Goal: Task Accomplishment & Management: Complete application form

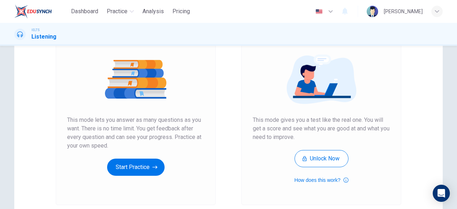
scroll to position [75, 0]
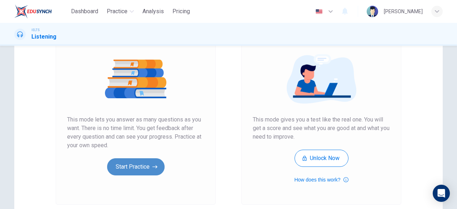
click at [142, 166] on button "Start Practice" at bounding box center [135, 166] width 57 height 17
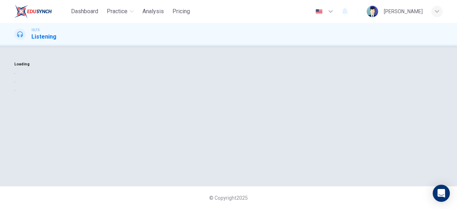
scroll to position [0, 0]
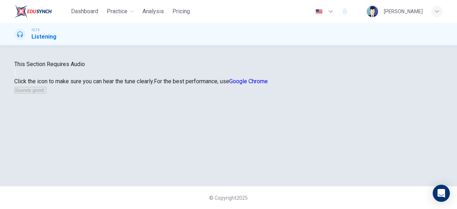
click at [24, 82] on icon "button" at bounding box center [19, 79] width 9 height 6
click at [46, 93] on button "Sounds good!" at bounding box center [30, 90] width 32 height 7
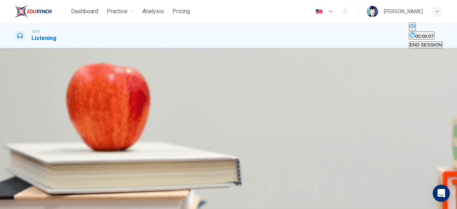
scroll to position [44, 0]
type input "3"
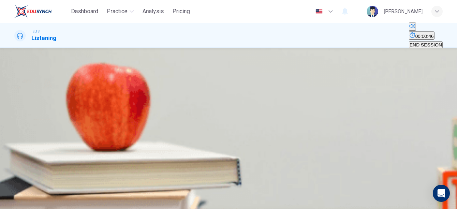
click at [76, 110] on input at bounding box center [45, 106] width 62 height 7
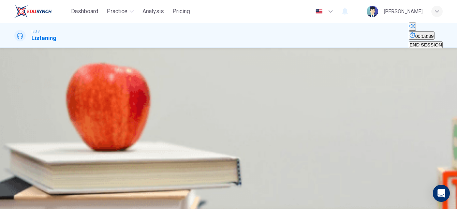
type input "26"
type input "ha"
type input "27"
type input "ha"
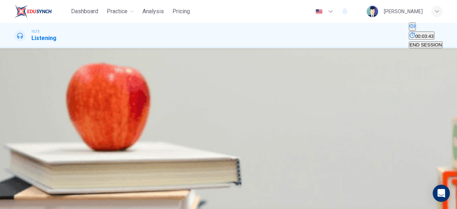
click at [76, 127] on input at bounding box center [45, 123] width 62 height 7
type input "28"
type input "tabl"
type input "28"
type input "tablet"
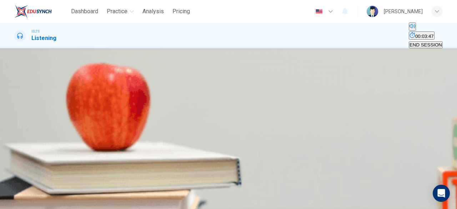
type input "29"
type input "tablet"
click at [76, 110] on input "ha" at bounding box center [45, 106] width 62 height 7
type input "30"
type input "haird"
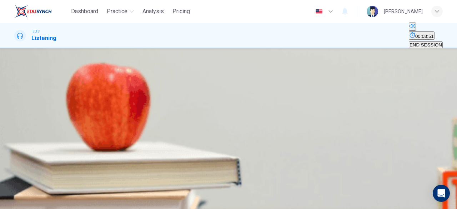
type input "31"
type input "hairdres"
type input "31"
type input "hairdresser"
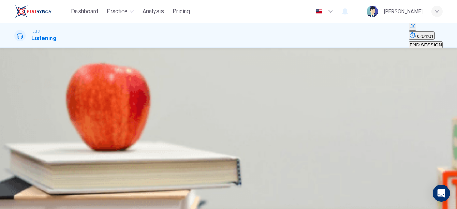
type input "34"
type input "hairdressers"
type input "52"
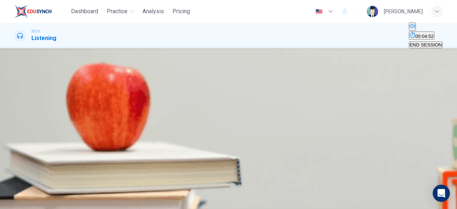
type input "hairdressers"
type input "52"
click at [76, 144] on input at bounding box center [45, 140] width 62 height 7
type input "sun"
type input "52"
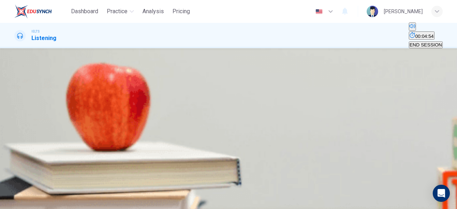
type input "sungal"
type input "53"
type input "sungals"
type input "53"
type input "sungl"
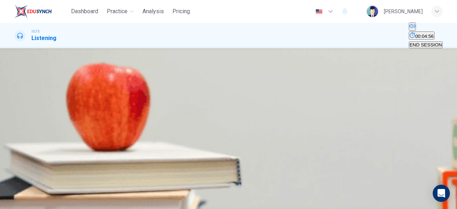
type input "53"
type input "sunglase"
type input "55"
type input "sunglas"
type input "55"
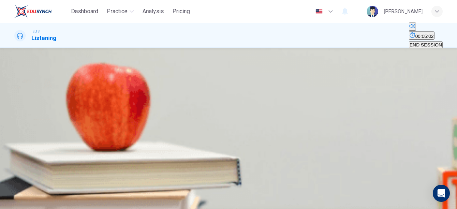
type input "sunglasses"
type input "61"
type input "sunglasses"
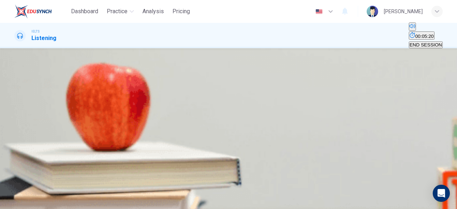
type input "51"
click at [76, 205] on input at bounding box center [45, 208] width 62 height 7
type input "h"
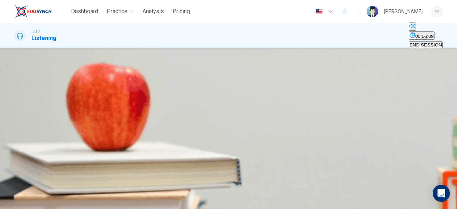
scroll to position [11, 0]
type input "51"
type input "haird"
type input "52"
type input "hairdryer"
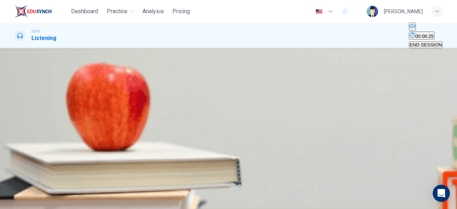
scroll to position [207, 0]
type input "58"
type input "hair"
type input "58"
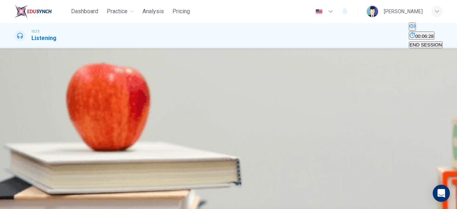
type input "h"
type input "a"
type input "58"
type input "adap"
type input "59"
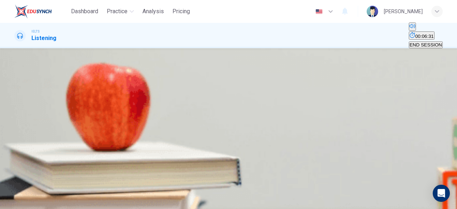
type input "adapt"
type input "59"
type input "adapter"
type input "60"
type input "adapter"
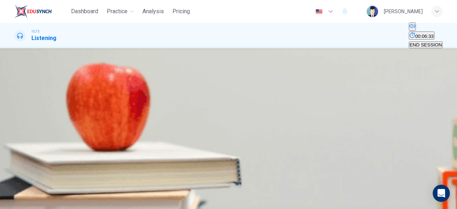
click at [76, 145] on input at bounding box center [45, 141] width 62 height 7
type input "48"
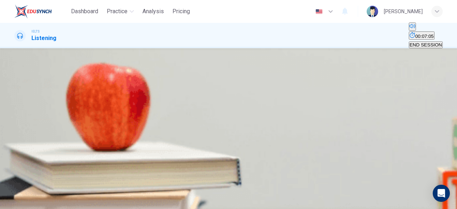
type input "c"
type input "48"
type input "49"
type input "lock"
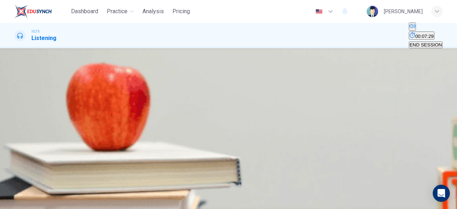
type input "56"
type input "lock"
type input "56"
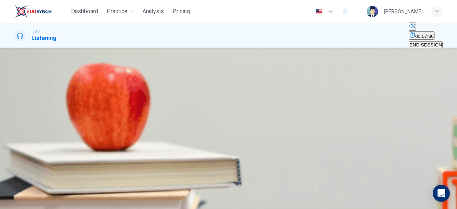
click at [76, 98] on input at bounding box center [45, 94] width 62 height 7
type input "taxi"
type input "56"
type input "taxi"
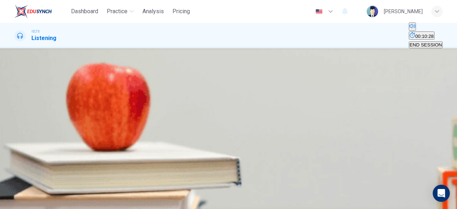
scroll to position [141, 0]
click at [76, 109] on input at bounding box center [45, 112] width 62 height 7
type input "96"
type input "ja"
type input "96"
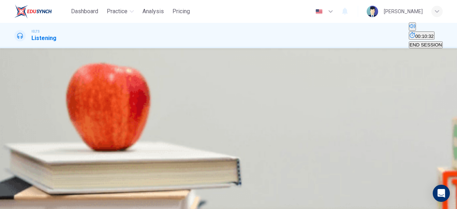
type input "jaff"
type input "97"
type input "jafferey"
type input "98"
type input "jafferey077"
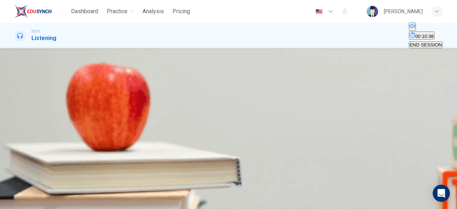
type input "98"
type input "jafferey"
type input "98"
type input "jafferey"
type input "99"
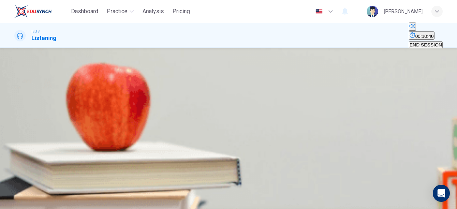
click at [76, 126] on input at bounding box center [45, 129] width 62 height 7
type input "0"
type input "99"
type input "077"
type input "100"
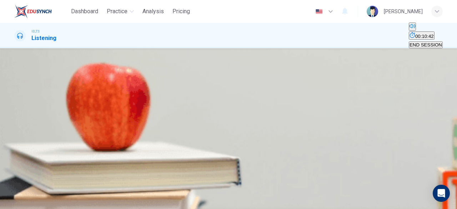
type input "07759"
type input "0"
type input "077594128"
click at [76, 143] on input at bounding box center [45, 146] width 62 height 7
type input "bus stop"
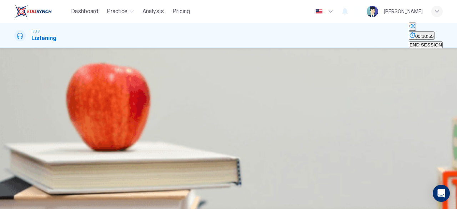
click at [76, 109] on input "jafferey" at bounding box center [45, 112] width 62 height 7
click at [76, 161] on input at bounding box center [45, 164] width 62 height 7
click at [76, 109] on input "[PERSON_NAME]" at bounding box center [45, 112] width 62 height 7
type input "[PERSON_NAME]"
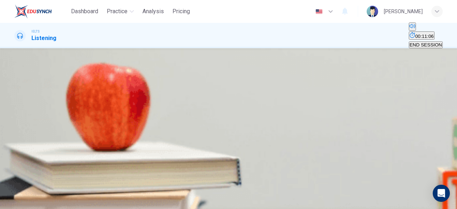
click at [76, 161] on input at bounding box center [45, 164] width 62 height 7
click at [76, 126] on input "077594128" at bounding box center [45, 129] width 62 height 7
type input "0777594128"
click at [76, 161] on input at bounding box center [45, 164] width 62 height 7
type input "30"
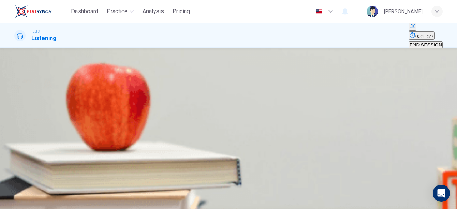
click at [76, 143] on input "bus stop" at bounding box center [45, 146] width 62 height 7
type input "b"
type input "[DEMOGRAPHIC_DATA]"
click at [76, 161] on input "30" at bounding box center [45, 164] width 62 height 7
type input "[DATE]"
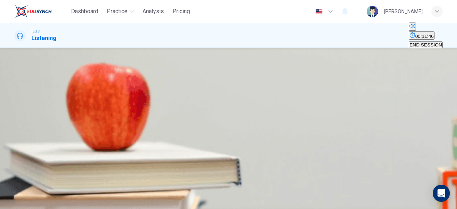
click at [31, 188] on span "SUBMIT" at bounding box center [22, 185] width 18 height 5
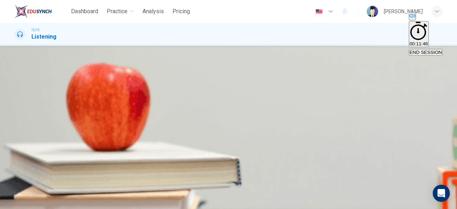
scroll to position [134, 0]
